Goal: Task Accomplishment & Management: Manage account settings

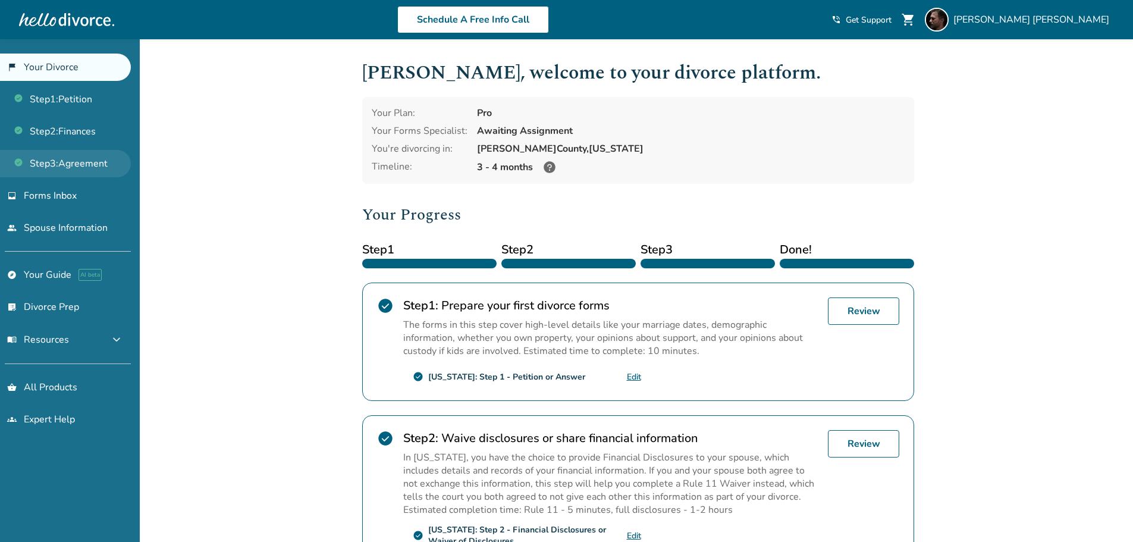
click at [70, 165] on link "Step 3 : Agreement" at bounding box center [65, 163] width 131 height 27
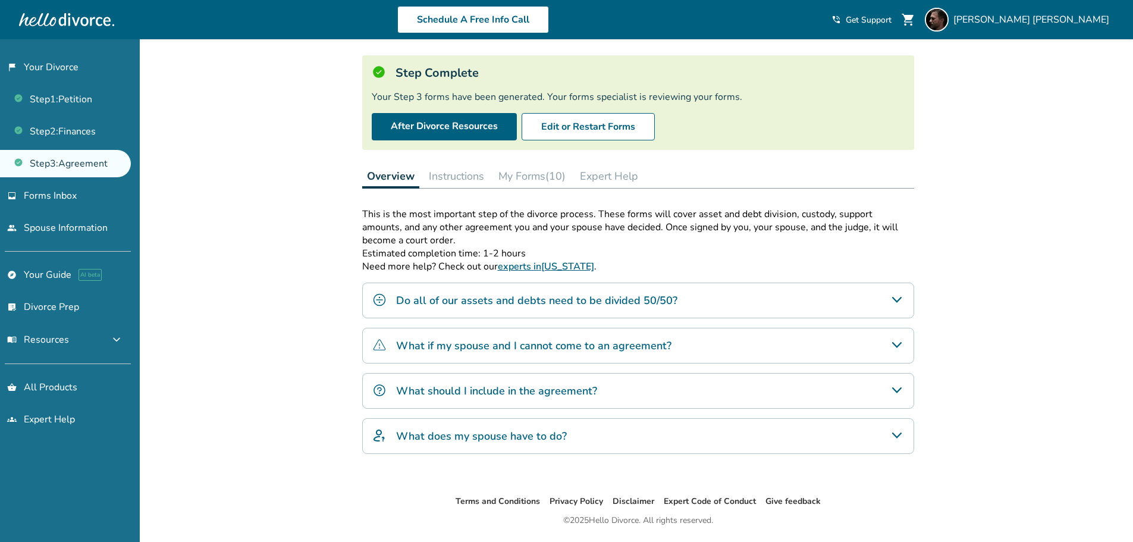
scroll to position [95, 0]
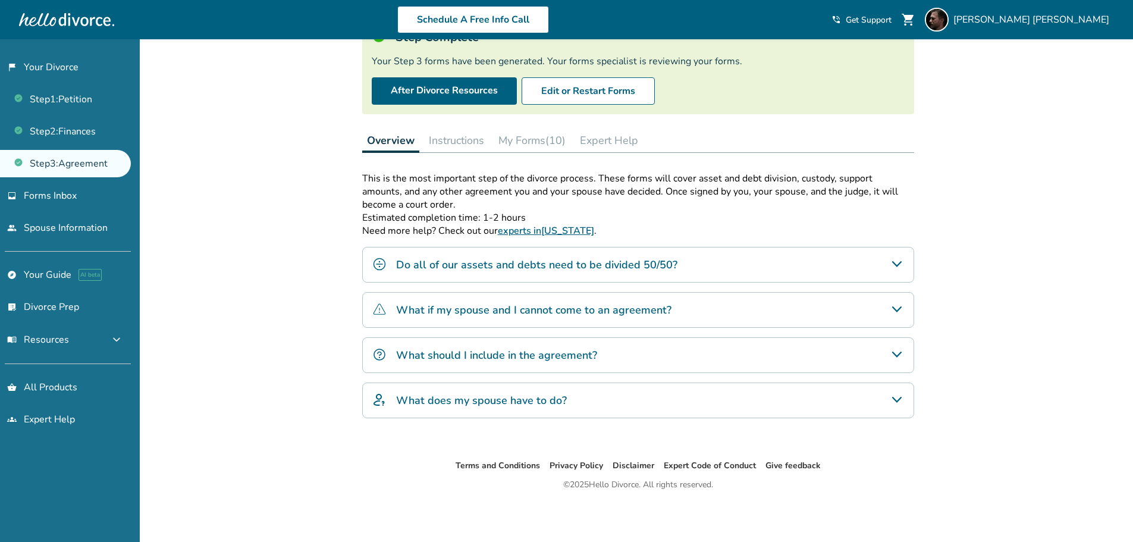
click at [896, 268] on icon "Do all of our assets and debts need to be divided 50/50?" at bounding box center [897, 264] width 14 height 14
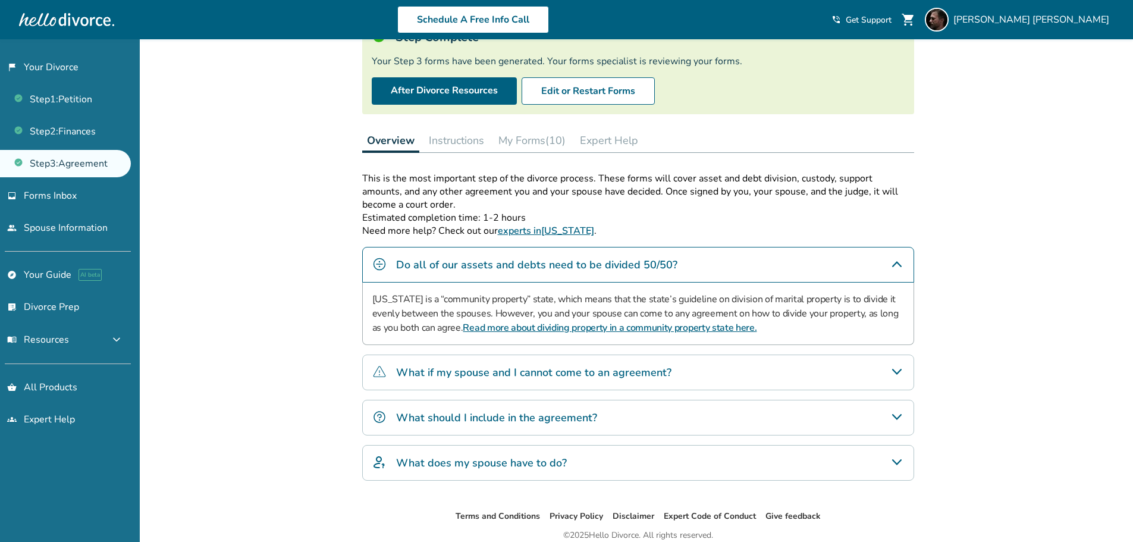
click at [896, 268] on icon "Do all of our assets and debts need to be divided 50/50?" at bounding box center [897, 264] width 14 height 14
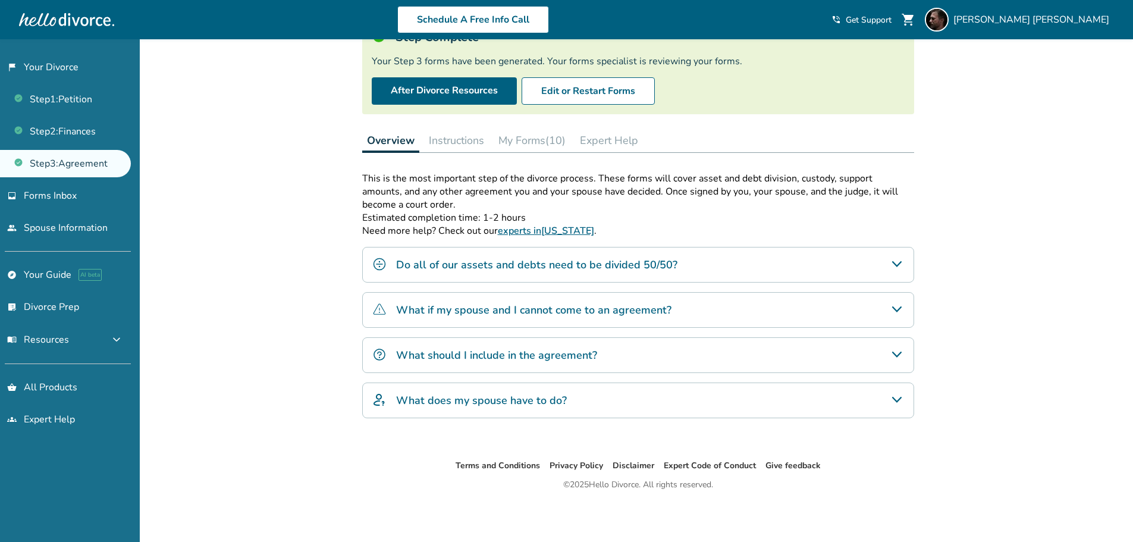
click at [544, 142] on button "My Forms (10)" at bounding box center [532, 140] width 77 height 24
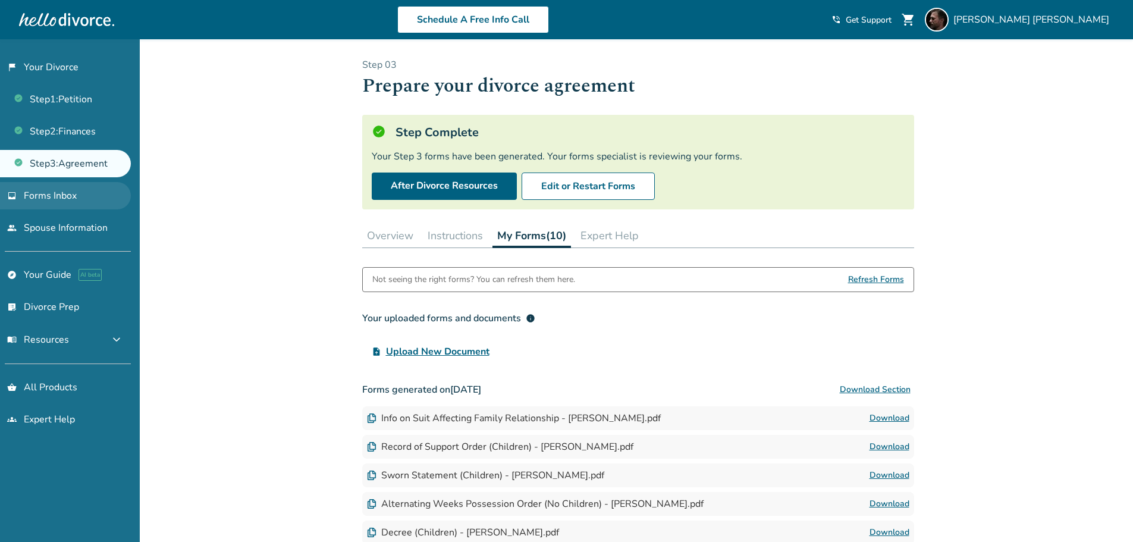
click at [48, 194] on span "Forms Inbox" at bounding box center [50, 195] width 53 height 13
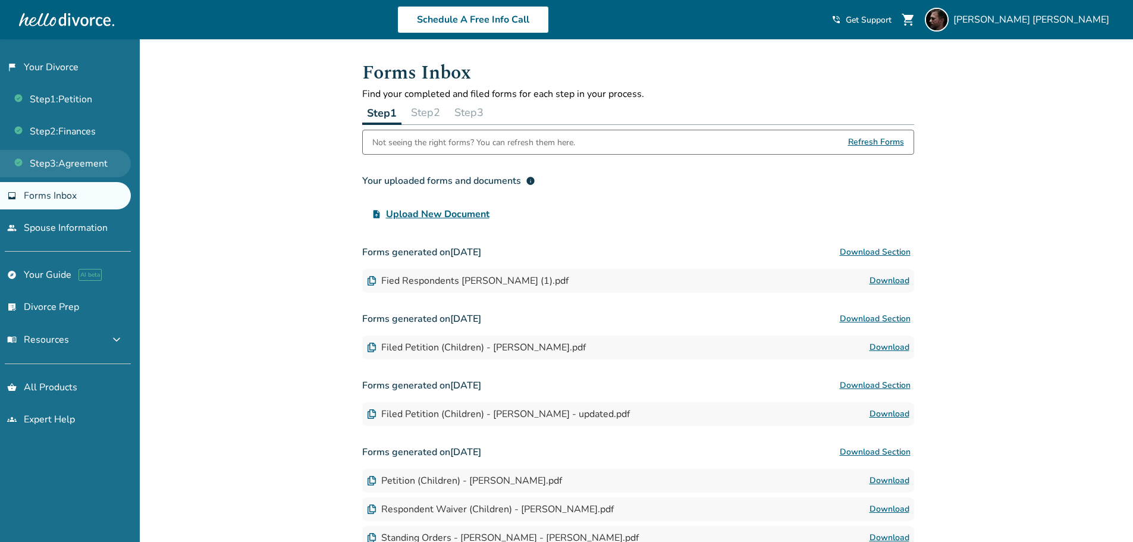
click at [49, 164] on link "Step 3 : Agreement" at bounding box center [65, 163] width 131 height 27
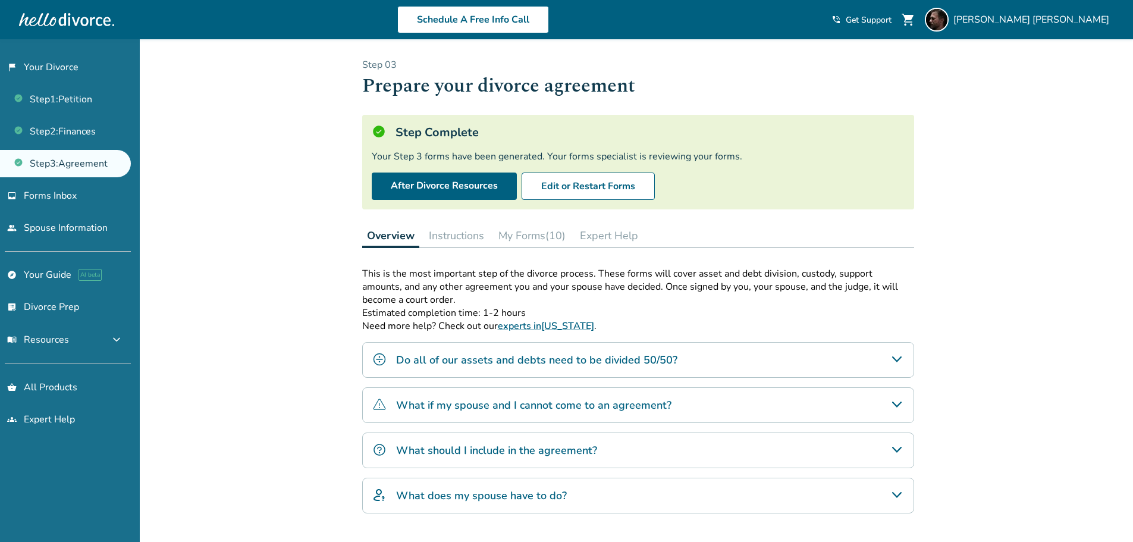
click at [595, 240] on button "Expert Help" at bounding box center [609, 236] width 68 height 24
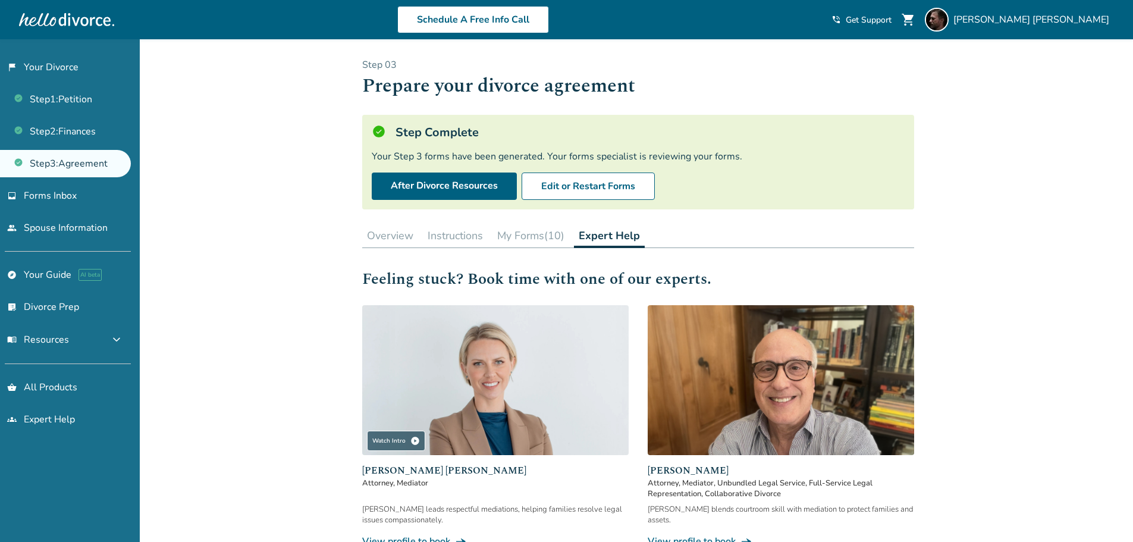
click at [544, 237] on button "My Forms (10)" at bounding box center [530, 236] width 77 height 24
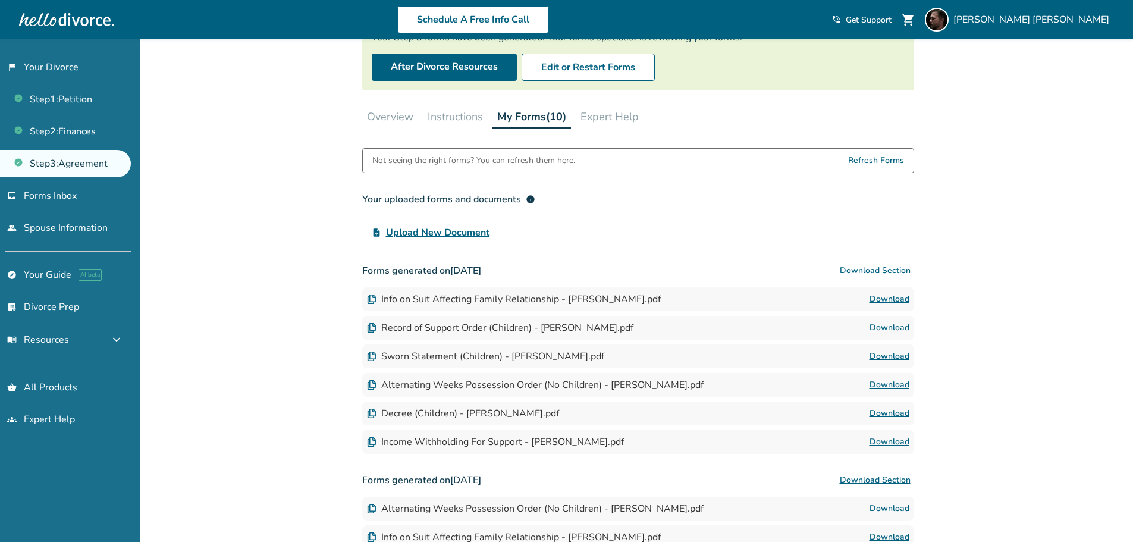
scroll to position [178, 0]
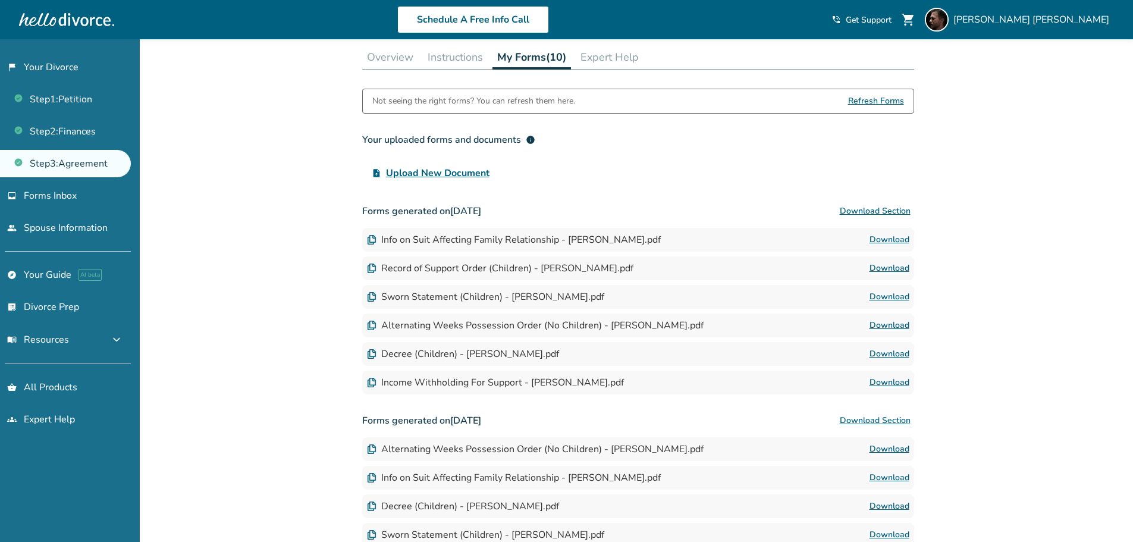
click at [890, 354] on link "Download" at bounding box center [890, 354] width 40 height 14
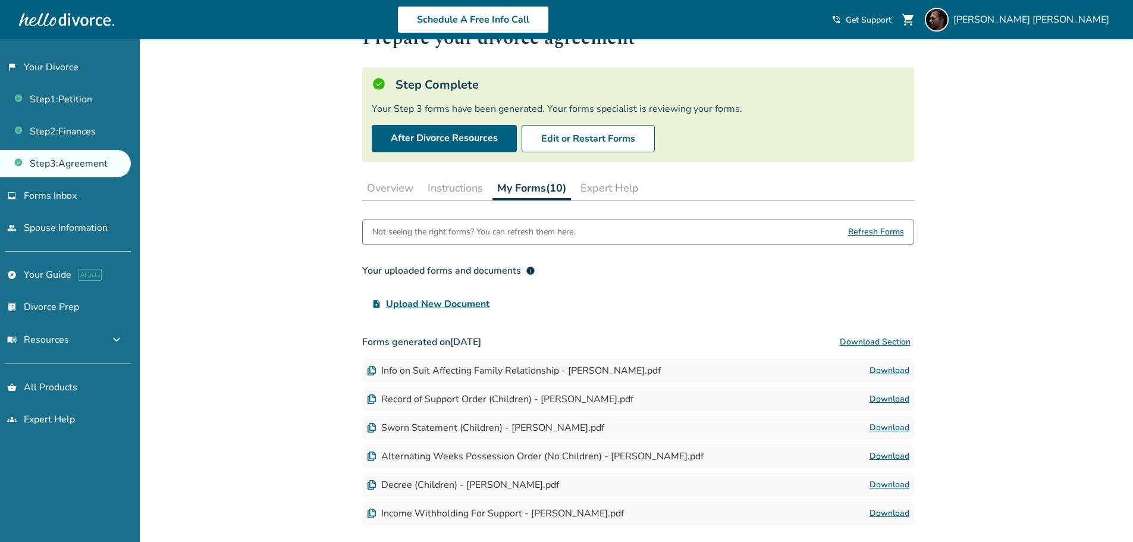
scroll to position [0, 0]
